Goal: Information Seeking & Learning: Understand process/instructions

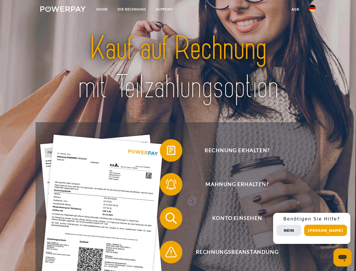
click at [63, 10] on img at bounding box center [62, 9] width 45 height 6
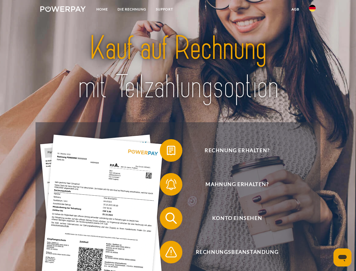
click at [313, 10] on img at bounding box center [312, 8] width 7 height 7
click at [296, 9] on link "agb" at bounding box center [295, 9] width 17 height 10
click at [167, 152] on span at bounding box center [163, 150] width 28 height 28
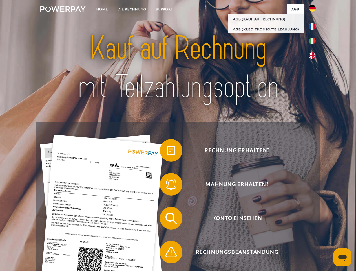
click at [167, 185] on span at bounding box center [163, 184] width 28 height 28
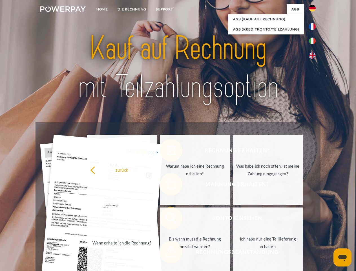
click at [167, 219] on link "Bis wann muss die Rechnung bezahlt werden?" at bounding box center [195, 242] width 70 height 71
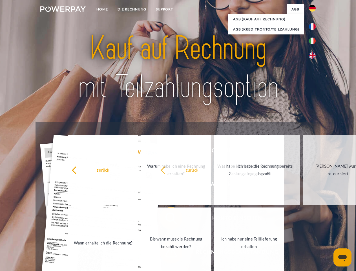
click at [167, 253] on span at bounding box center [163, 252] width 28 height 28
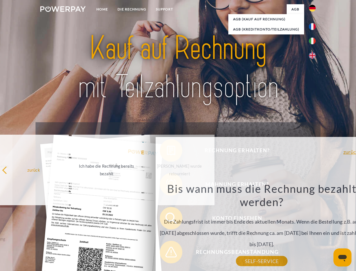
click at [314, 228] on div "Rechnung erhalten? Mahnung erhalten? Konto einsehen" at bounding box center [178, 235] width 285 height 226
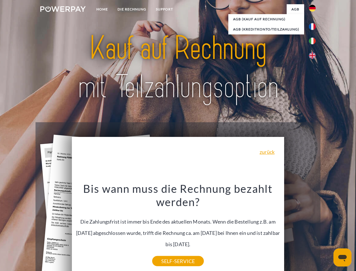
click at [300, 229] on span "Konto einsehen" at bounding box center [237, 218] width 138 height 23
click at [328, 230] on header "Home DIE RECHNUNG SUPPORT" at bounding box center [178, 195] width 356 height 390
